Goal: Book appointment/travel/reservation

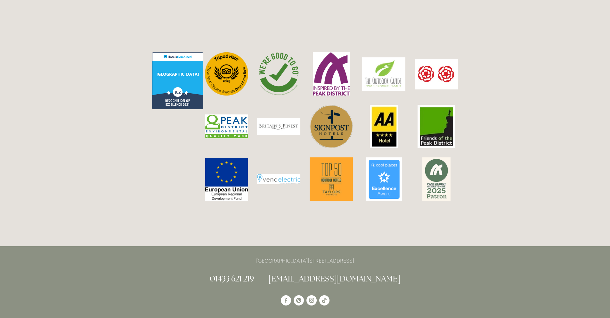
scroll to position [1625, 0]
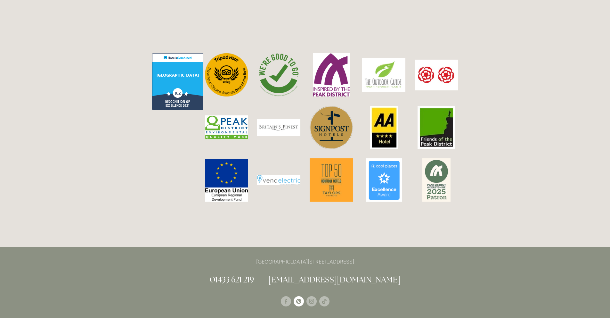
click at [299, 296] on use "Pinterest" at bounding box center [299, 301] width 10 height 10
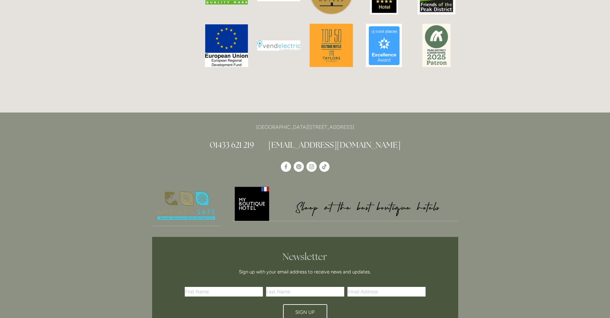
scroll to position [1617, 0]
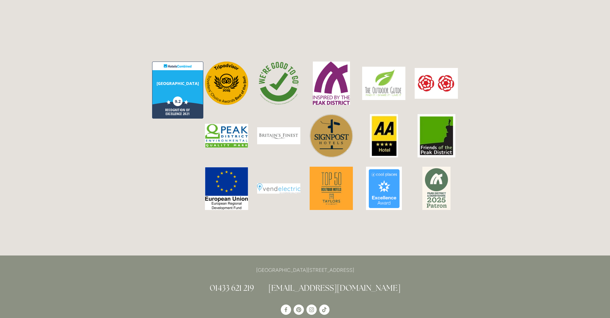
click at [354, 299] on div at bounding box center [305, 311] width 317 height 24
click at [356, 304] on nav at bounding box center [305, 310] width 306 height 13
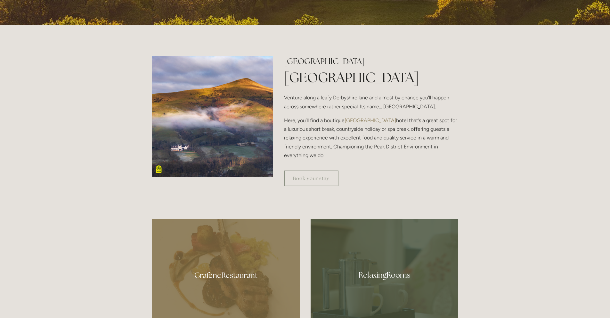
scroll to position [0, 0]
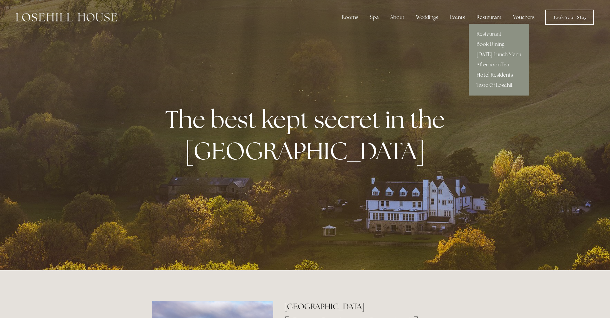
click at [508, 84] on link "Taste Of Losehill" at bounding box center [499, 85] width 60 height 10
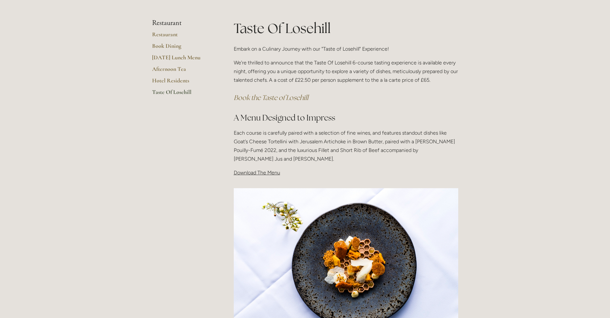
scroll to position [95, 0]
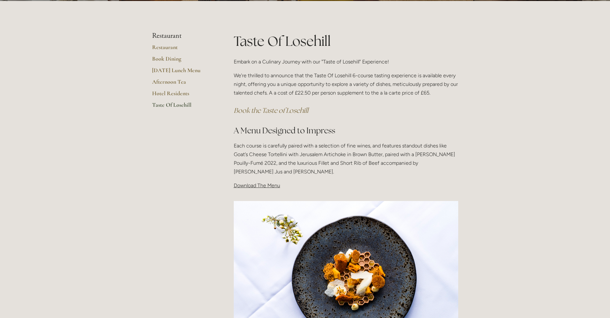
click at [365, 94] on p "We're thrilled to announce that the Taste Of Losehill 6-course tasting experien…" at bounding box center [346, 84] width 225 height 26
drag, startPoint x: 316, startPoint y: 94, endPoint x: 363, endPoint y: 93, distance: 46.5
click at [359, 93] on p "We're thrilled to announce that the Taste Of Losehill 6-course tasting experien…" at bounding box center [346, 84] width 225 height 26
drag, startPoint x: 375, startPoint y: 93, endPoint x: 381, endPoint y: 94, distance: 6.1
click at [381, 94] on p "We're thrilled to announce that the Taste Of Losehill 6-course tasting experien…" at bounding box center [346, 84] width 225 height 26
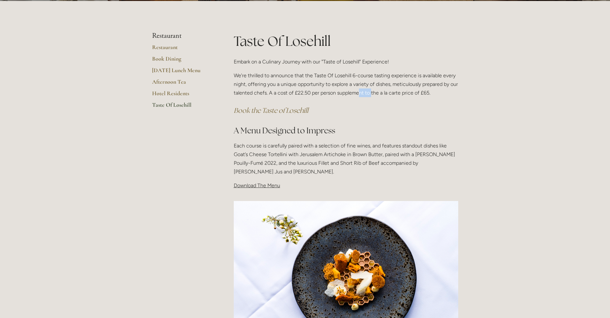
click at [313, 96] on p "We're thrilled to announce that the Taste Of Losehill 6-course tasting experien…" at bounding box center [346, 84] width 225 height 26
drag, startPoint x: 289, startPoint y: 93, endPoint x: 392, endPoint y: 93, distance: 103.5
click at [392, 93] on p "We're thrilled to announce that the Taste Of Losehill 6-course tasting experien…" at bounding box center [346, 84] width 225 height 26
click at [393, 97] on p "We're thrilled to announce that the Taste Of Losehill 6-course tasting experien…" at bounding box center [346, 84] width 225 height 26
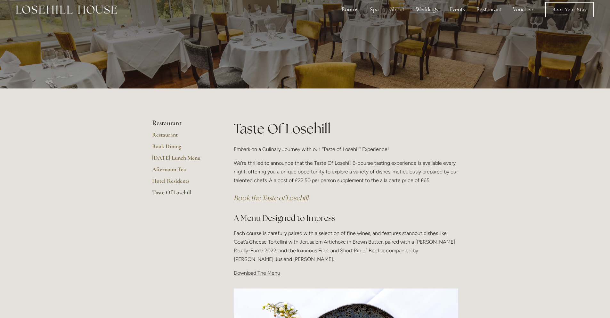
scroll to position [12, 0]
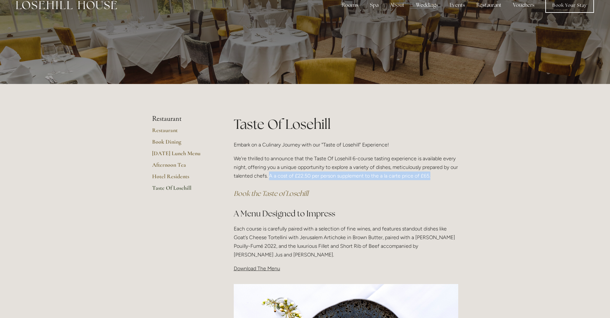
drag, startPoint x: 278, startPoint y: 176, endPoint x: 404, endPoint y: 178, distance: 126.3
click at [455, 178] on p "We're thrilled to announce that the Taste Of Losehill 6-course tasting experien…" at bounding box center [346, 167] width 225 height 26
copy p "A a cost of £22.50 per person supplement to the a la carte price of £65."
click at [281, 194] on em "Book the Taste of Losehill" at bounding box center [271, 193] width 75 height 9
copy p "A a cost of £22.50 per person supplement to the a la carte price of £65."
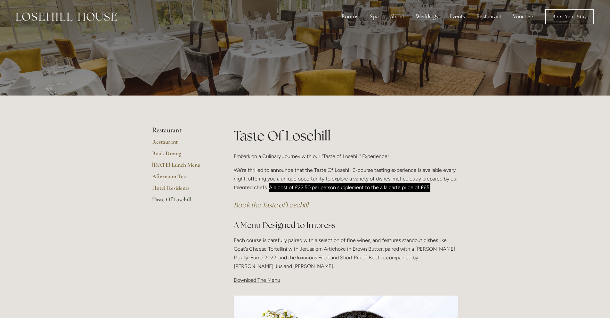
scroll to position [0, 0]
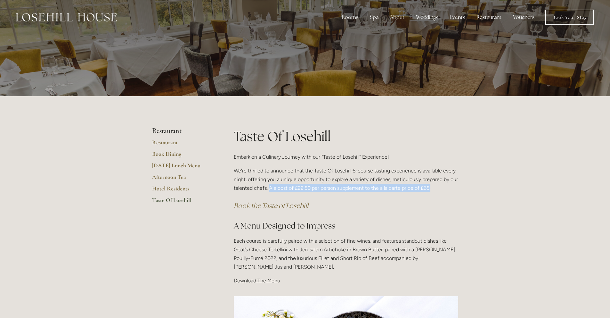
drag, startPoint x: 136, startPoint y: 64, endPoint x: 151, endPoint y: 5, distance: 61.0
click at [137, 62] on div at bounding box center [305, 48] width 610 height 96
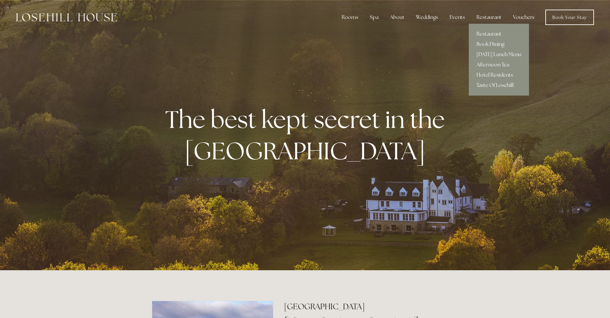
click at [500, 83] on link "Taste Of Losehill" at bounding box center [499, 85] width 60 height 10
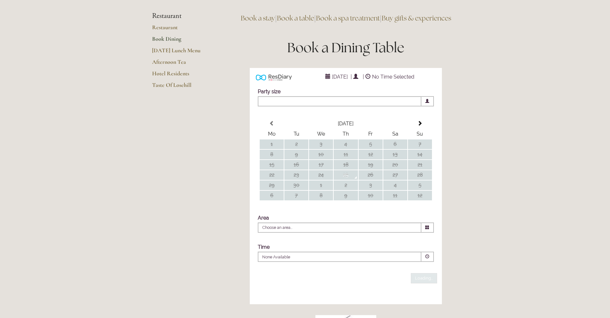
scroll to position [63, 0]
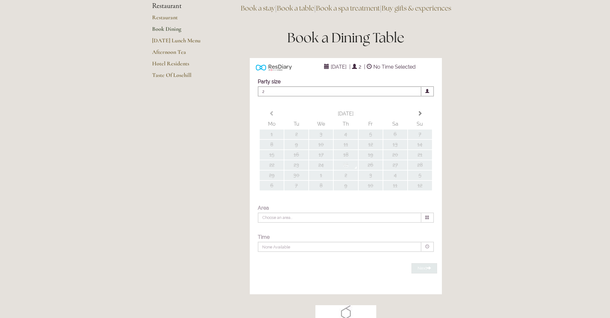
type input "Any Area"
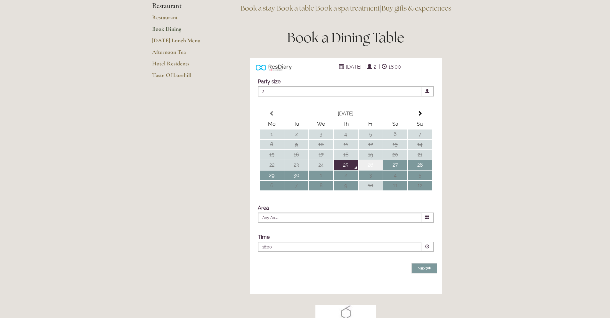
click at [372, 170] on td "26" at bounding box center [371, 165] width 24 height 10
click at [420, 116] on span at bounding box center [419, 113] width 5 height 5
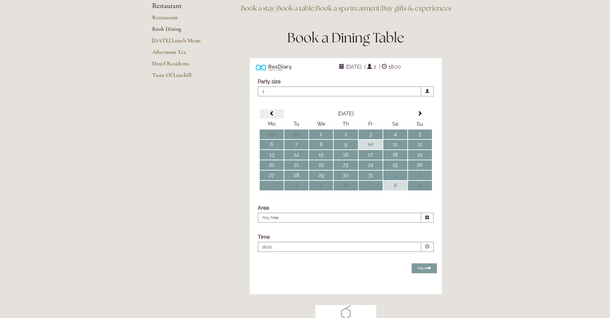
click at [278, 119] on th at bounding box center [272, 114] width 24 height 10
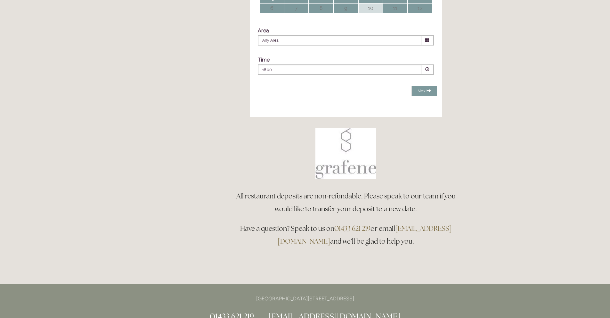
scroll to position [0, 0]
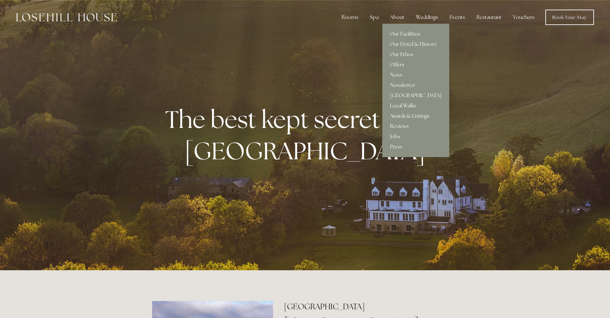
click at [401, 18] on div "About" at bounding box center [397, 17] width 25 height 13
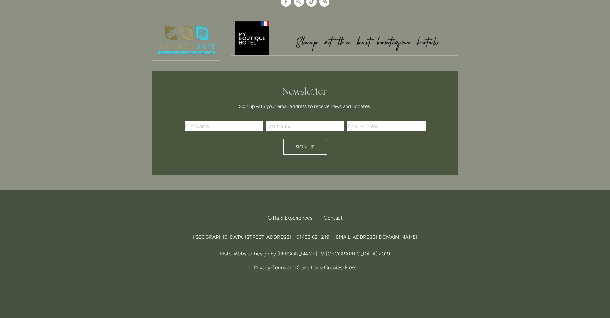
scroll to position [1590, 0]
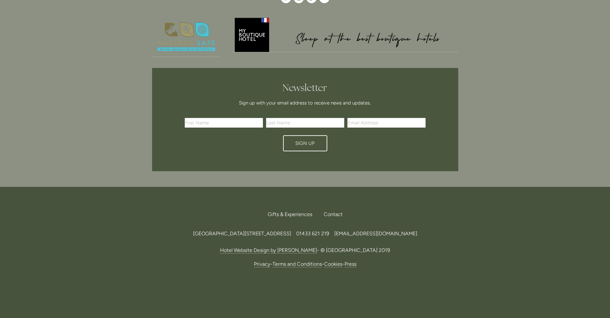
click at [293, 261] on link "Terms and Conditions" at bounding box center [297, 264] width 49 height 6
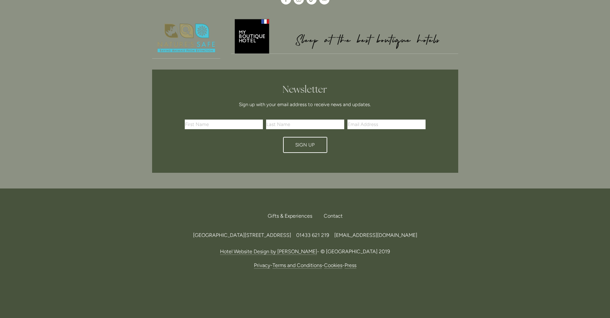
scroll to position [898, 0]
